Goal: Transaction & Acquisition: Obtain resource

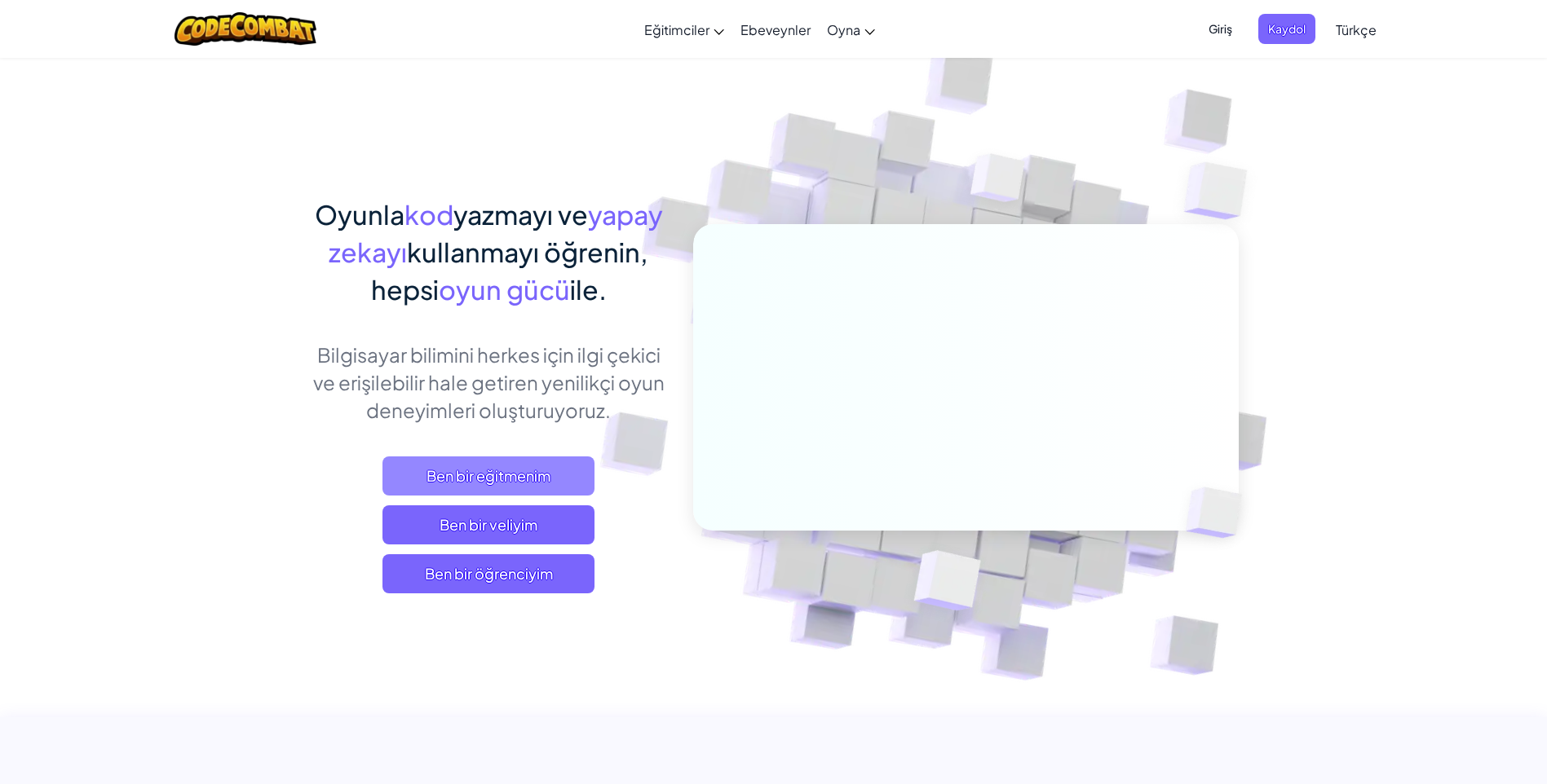
click at [462, 473] on span "Ben bir eğitmenim" at bounding box center [488, 476] width 212 height 39
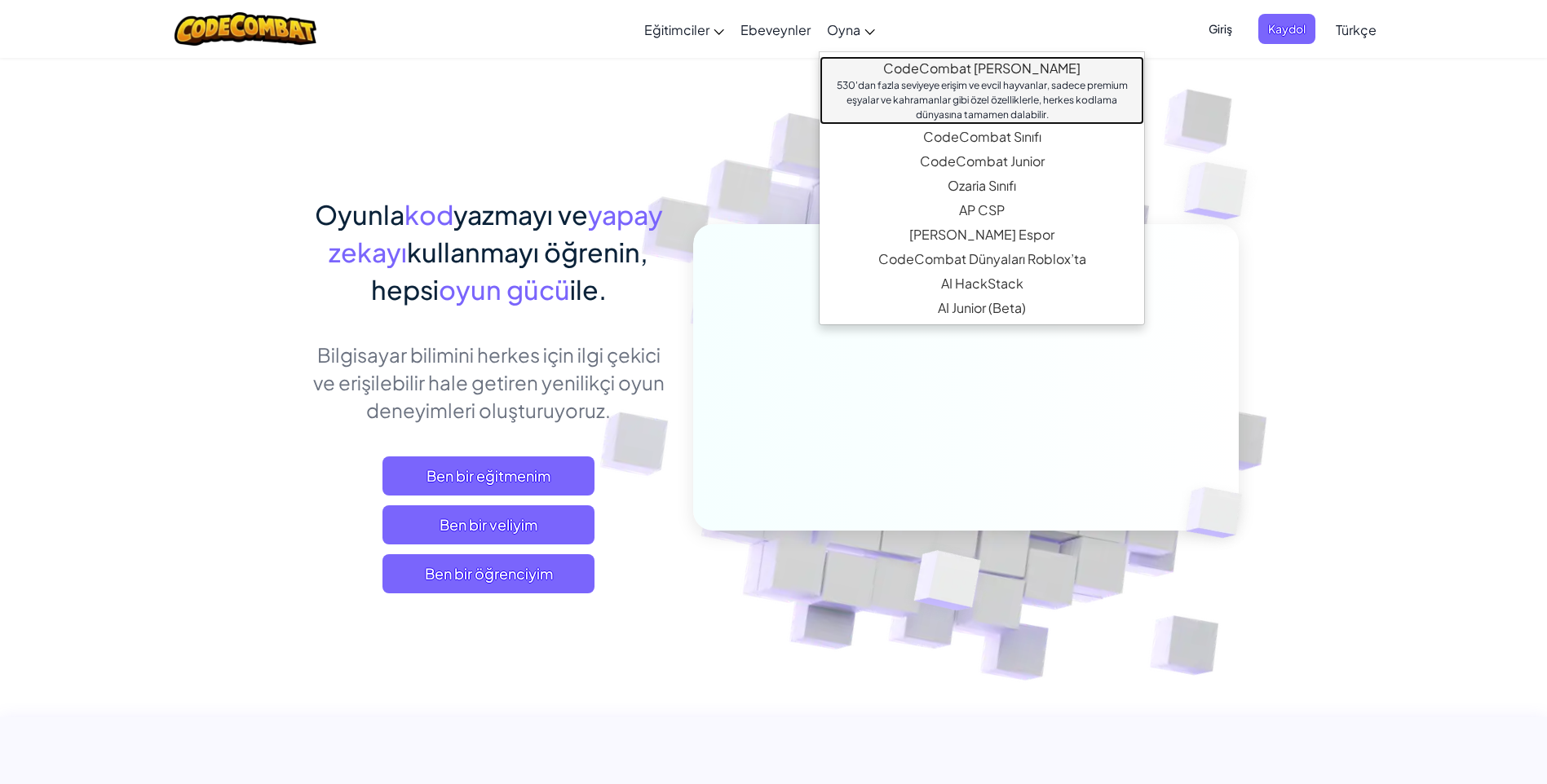
click at [955, 78] on div "530'dan fazla seviyeye erişim ve evcil hayvanlar, sadece premium eşyalar ve kah…" at bounding box center [982, 100] width 292 height 44
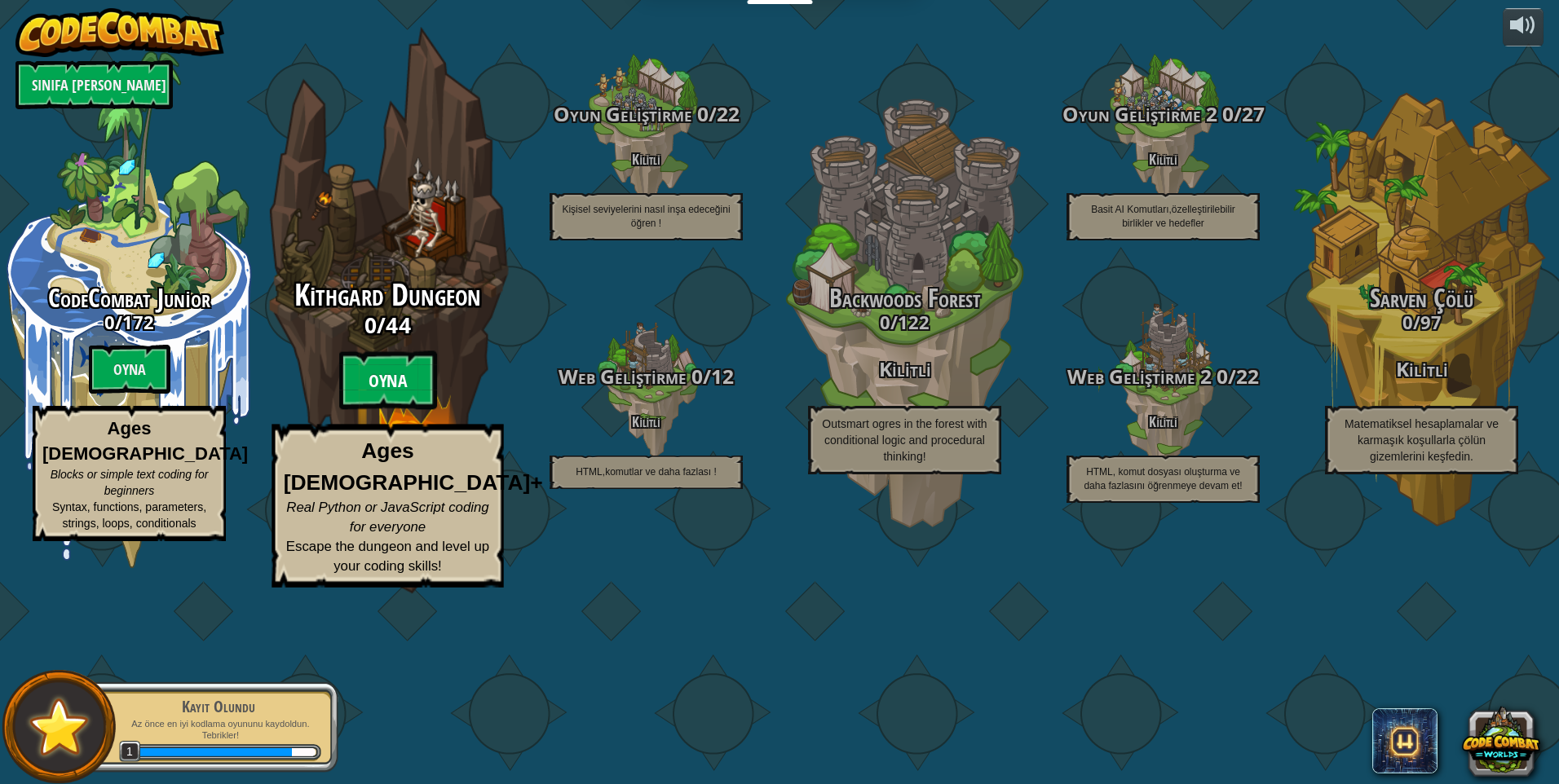
click at [388, 410] on btn "Oyna" at bounding box center [388, 380] width 98 height 59
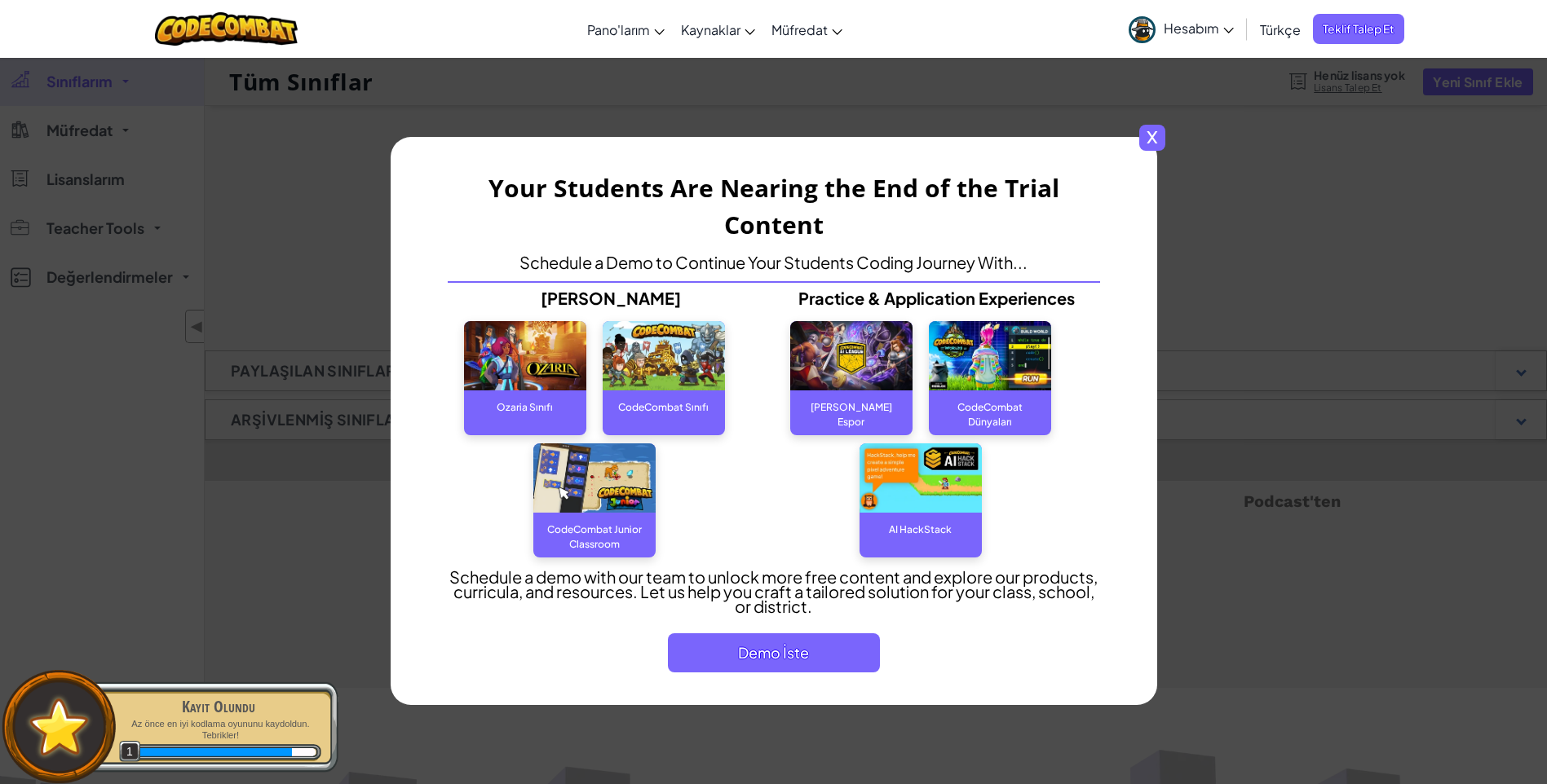
click at [1148, 136] on span "x" at bounding box center [1152, 138] width 26 height 26
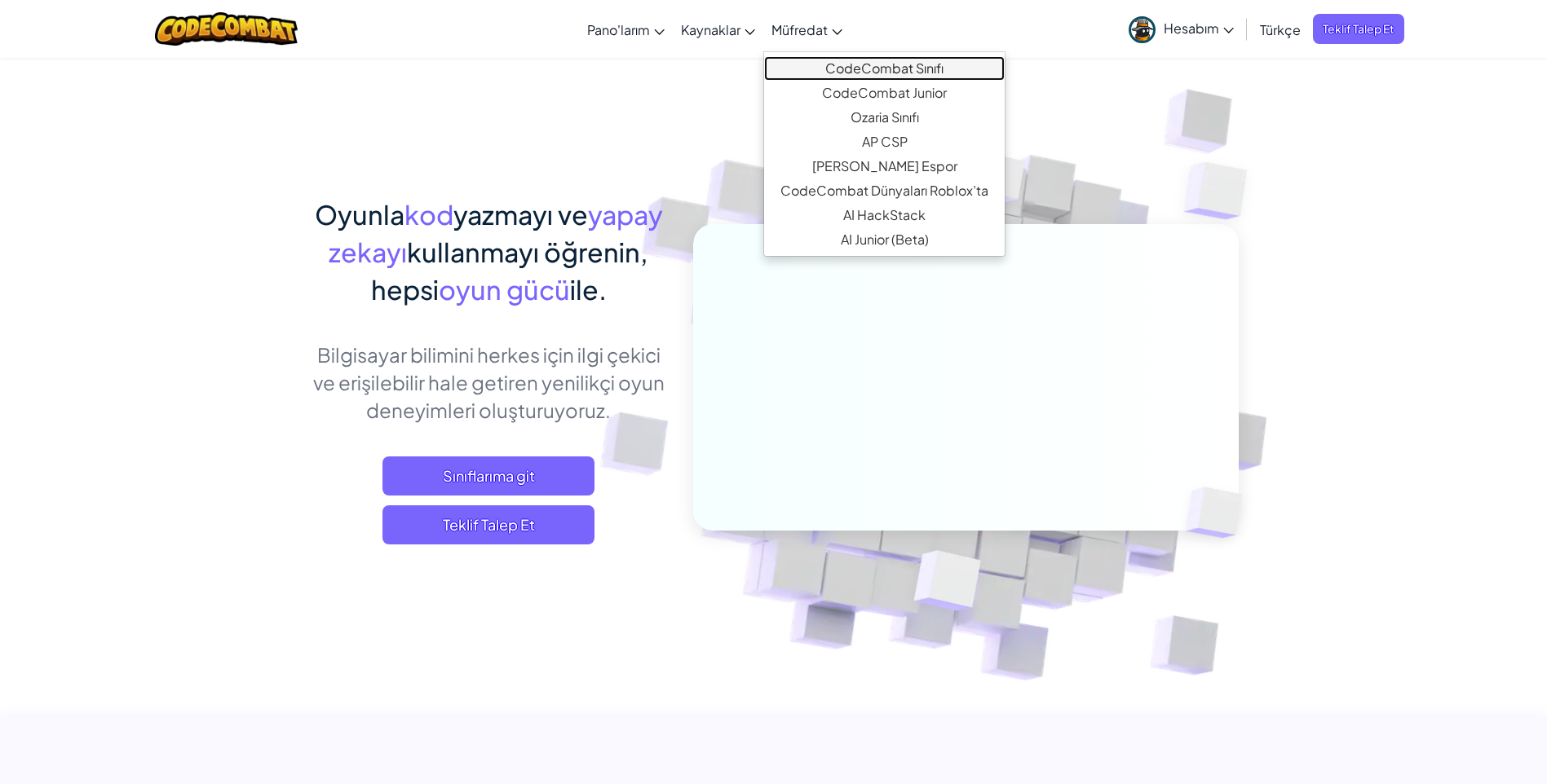
click at [846, 75] on link "CodeCombat Sınıfı" at bounding box center [884, 68] width 241 height 24
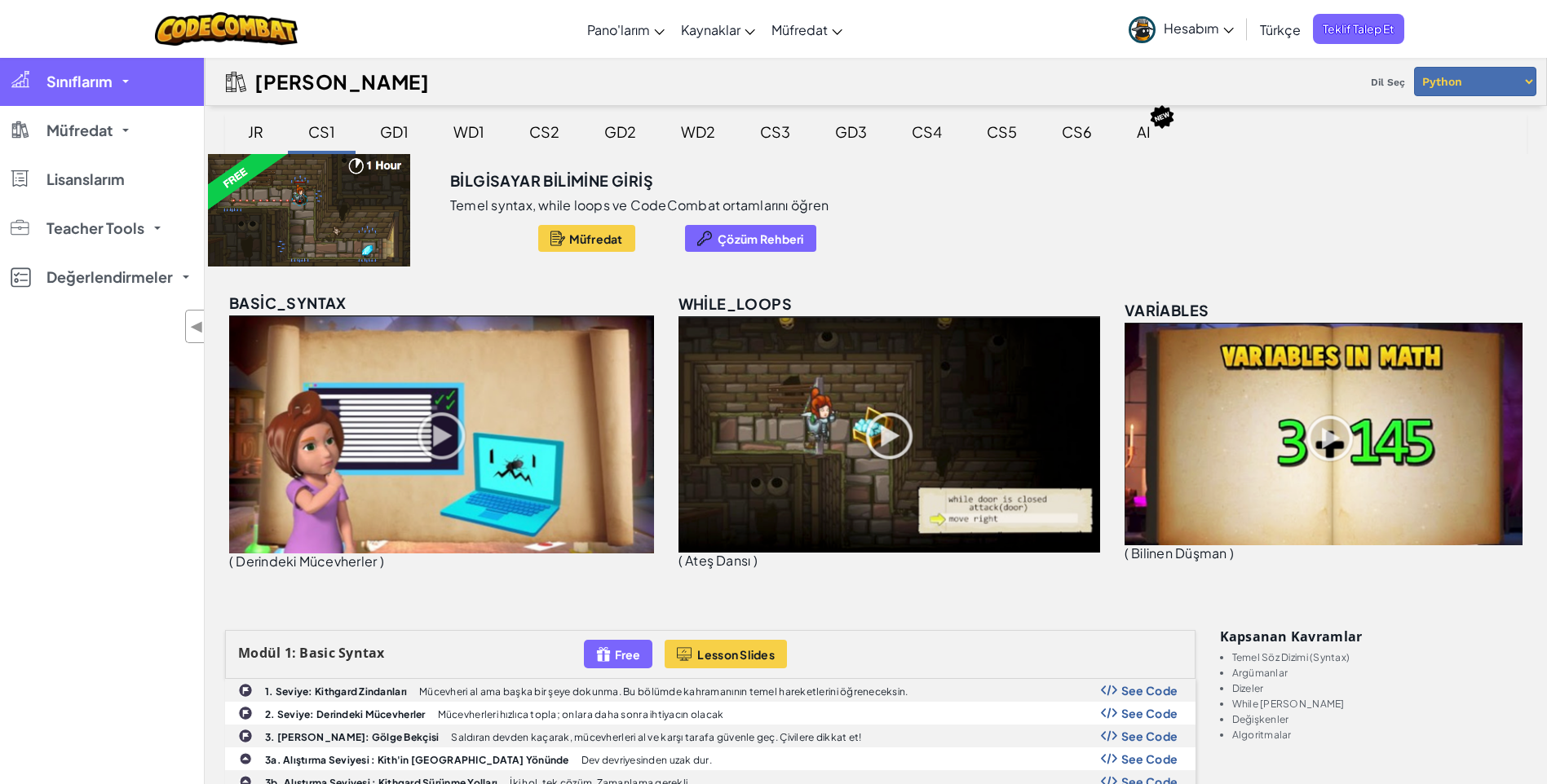
click at [114, 97] on link "Sınıflarım" at bounding box center [102, 81] width 203 height 49
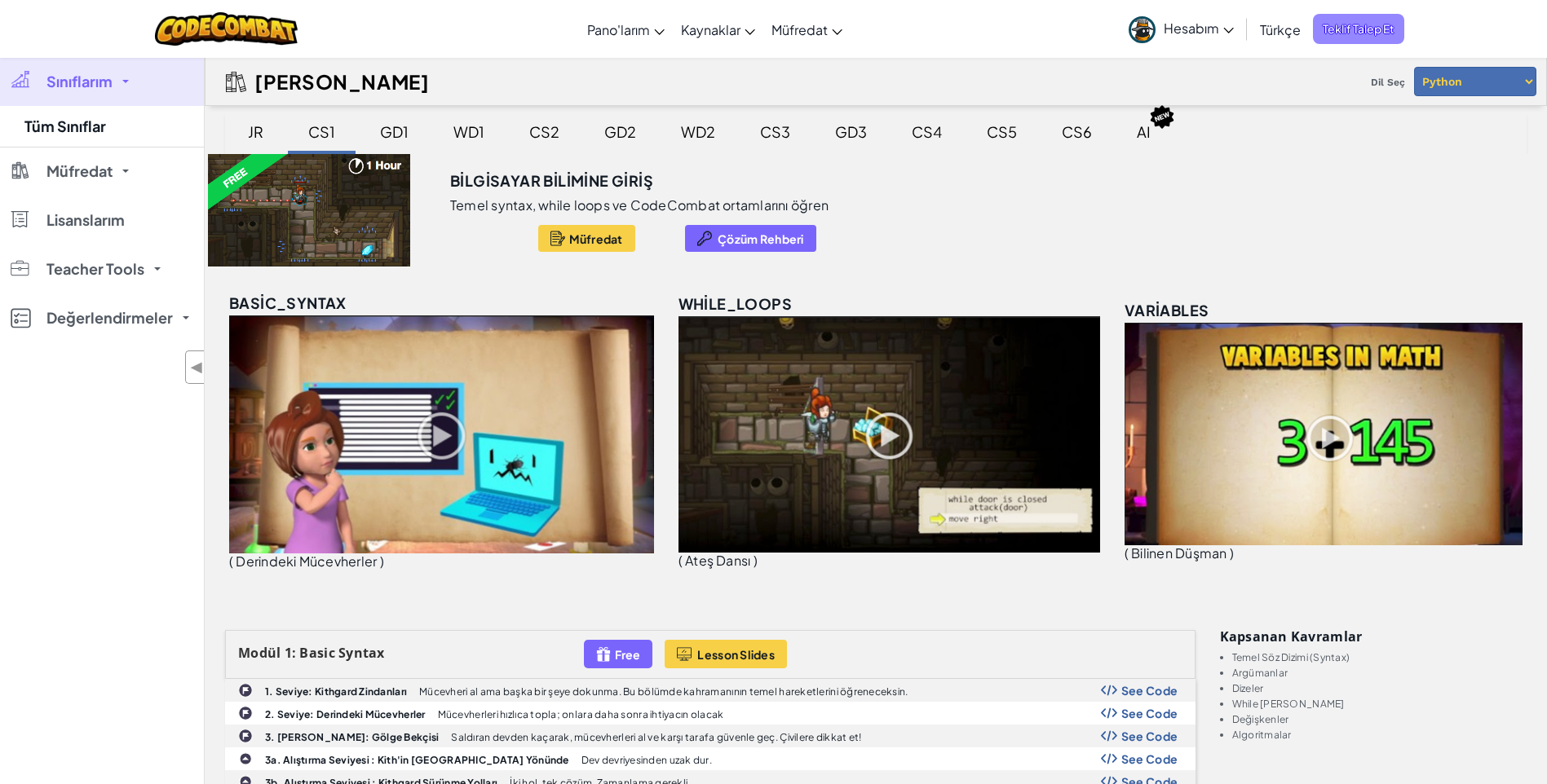
click at [1392, 37] on span "Teklif Talep Et" at bounding box center [1358, 28] width 91 height 30
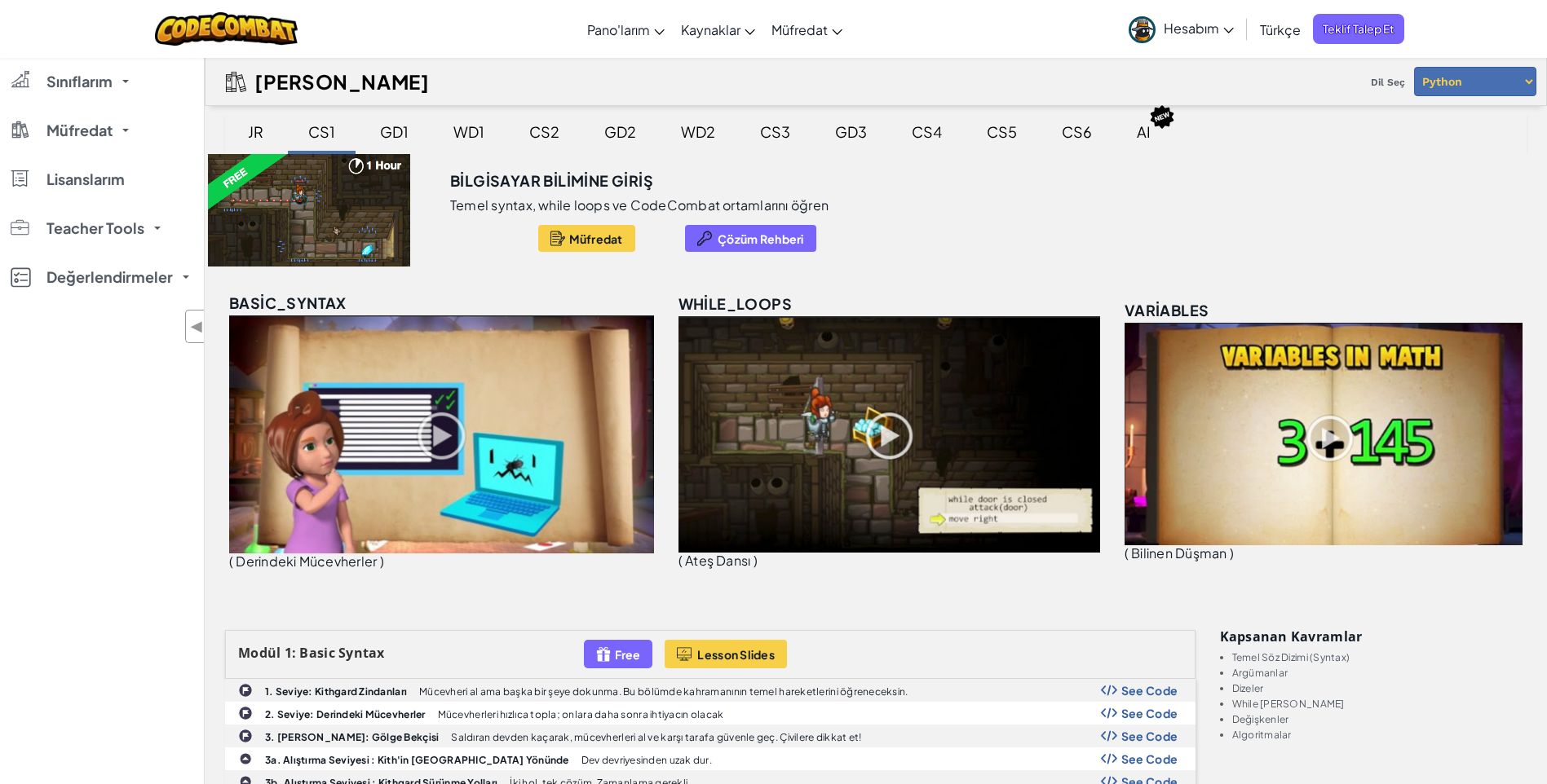
click at [1221, 30] on span "Hesabım" at bounding box center [1199, 28] width 70 height 18
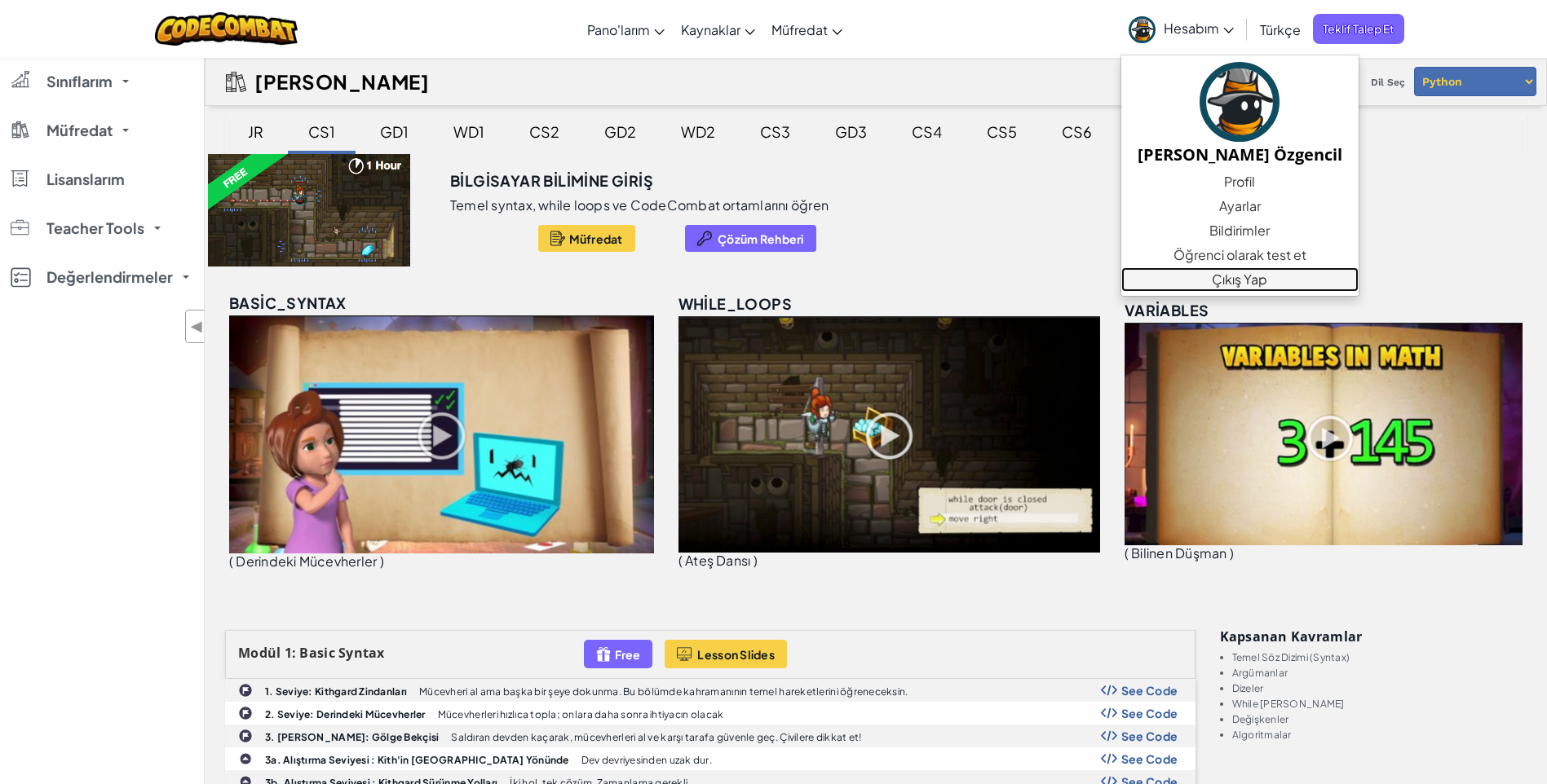
click at [1224, 290] on link "Çıkış Yap" at bounding box center [1240, 280] width 238 height 24
